Goal: Task Accomplishment & Management: Manage account settings

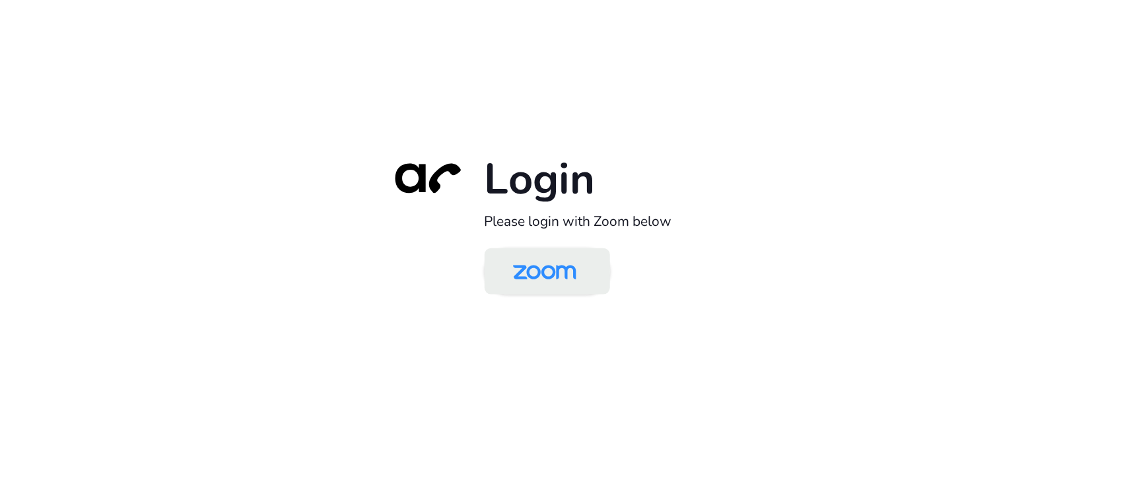
click at [565, 255] on img at bounding box center [544, 272] width 91 height 43
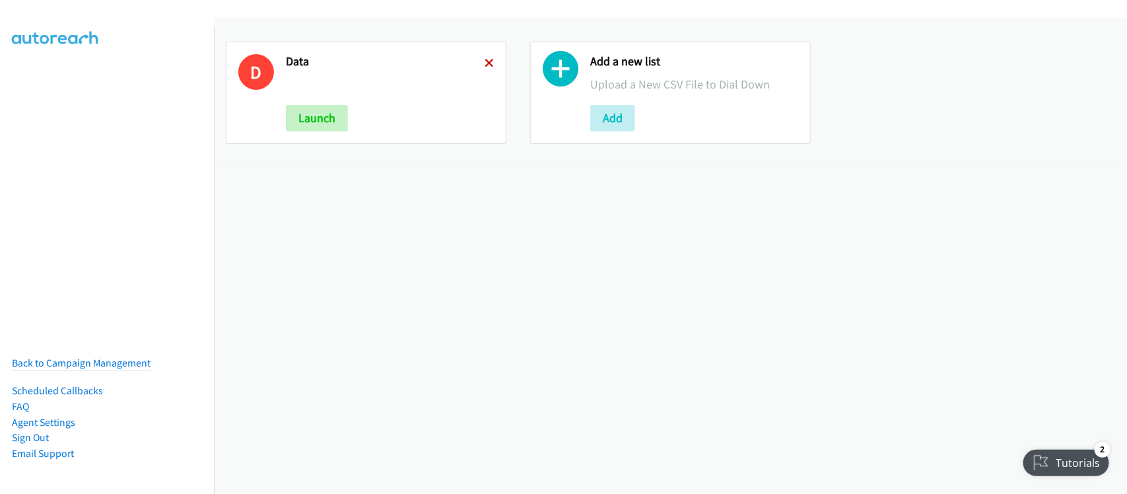
click at [485, 63] on icon at bounding box center [489, 63] width 9 height 9
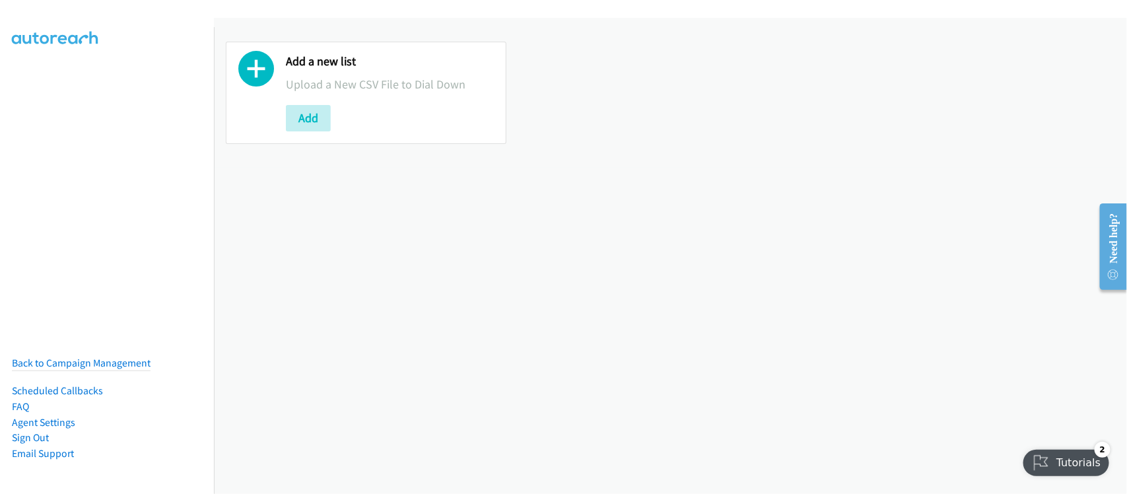
click at [592, 178] on div "Add a new list Upload a New CSV File to Dial Down Add" at bounding box center [670, 256] width 913 height 476
